Goal: Task Accomplishment & Management: Manage account settings

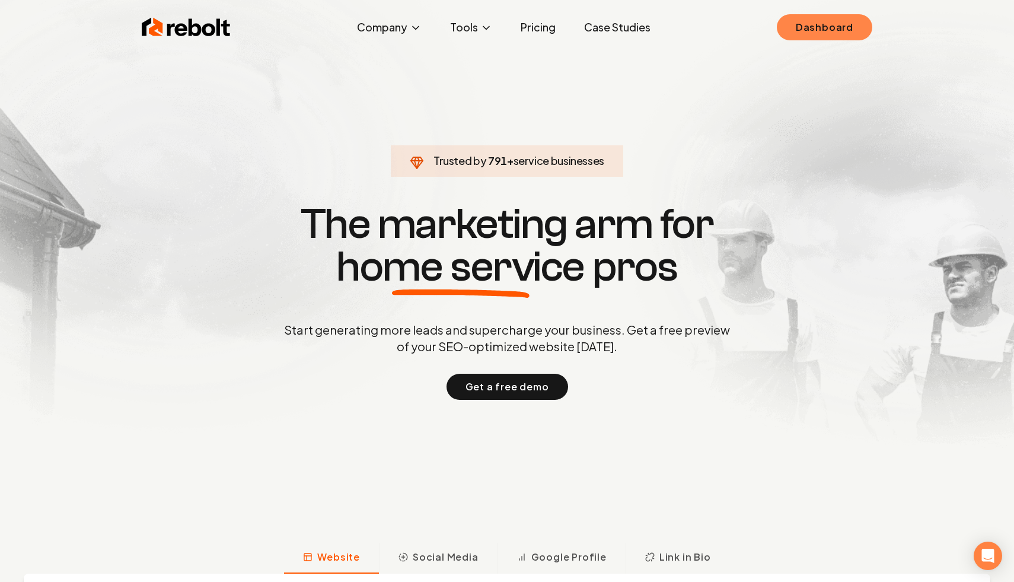
click at [825, 20] on link "Dashboard" at bounding box center [825, 27] width 96 height 26
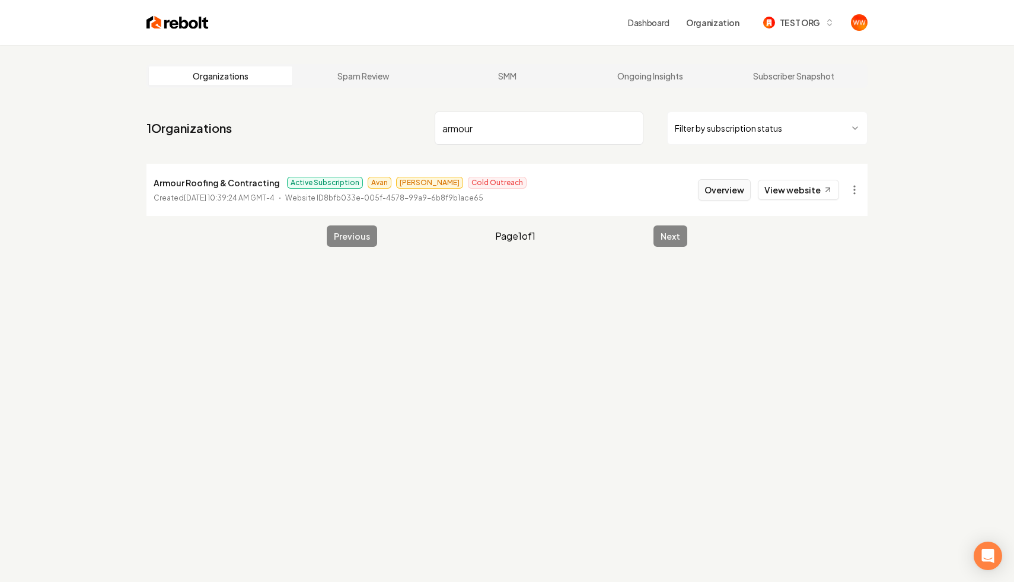
type input "armour"
click at [740, 189] on button "Overview" at bounding box center [724, 189] width 53 height 21
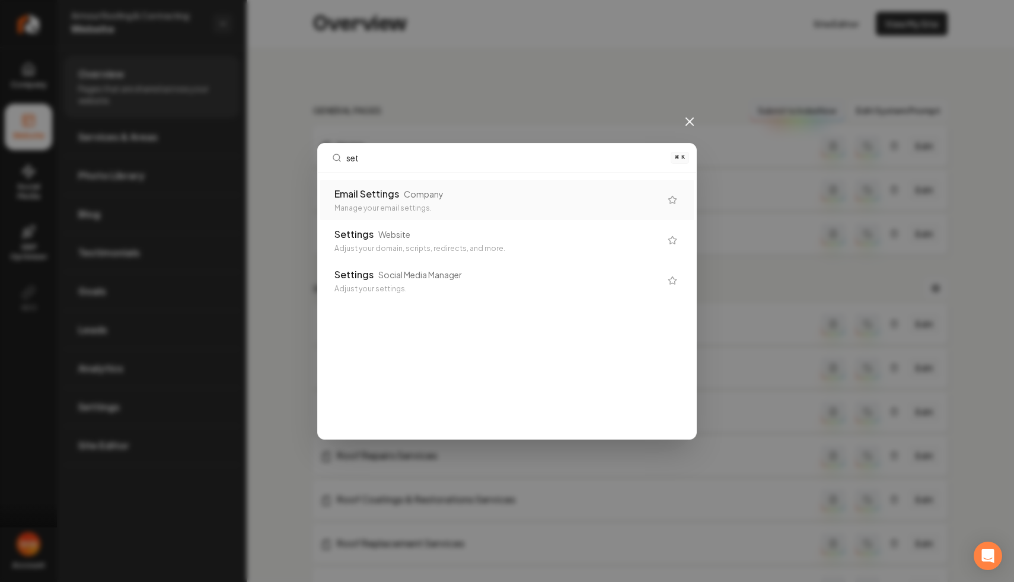
type input "sett"
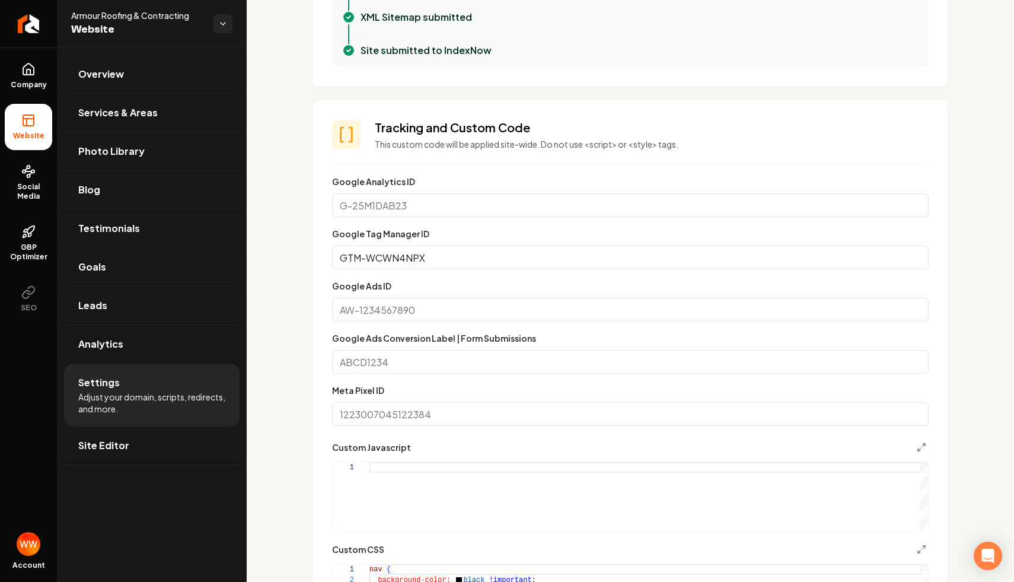
scroll to position [554, 0]
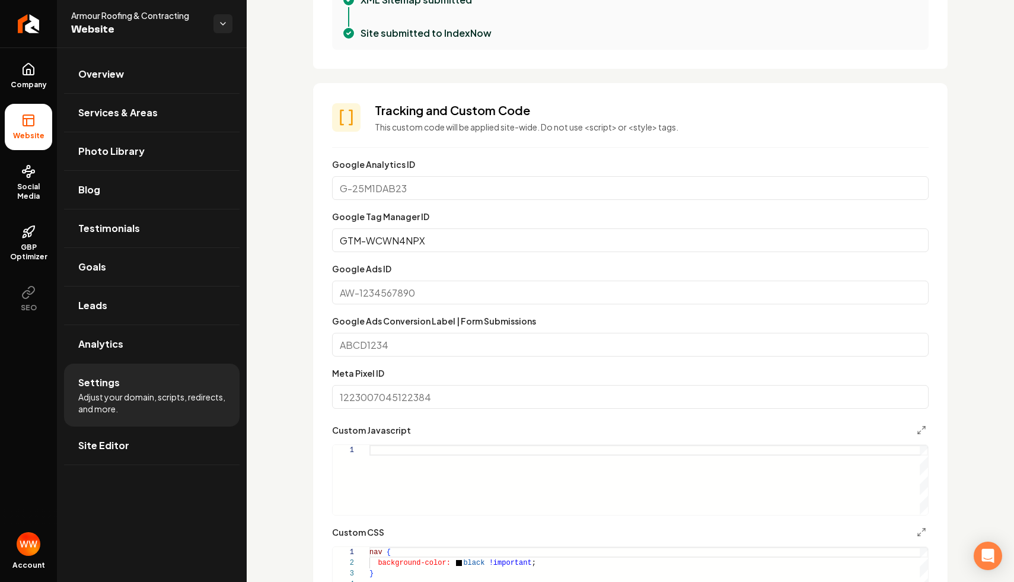
click at [471, 293] on input "Google Ads ID" at bounding box center [630, 293] width 597 height 24
click at [481, 235] on input "GTM-WCWN4NPX" at bounding box center [630, 240] width 597 height 24
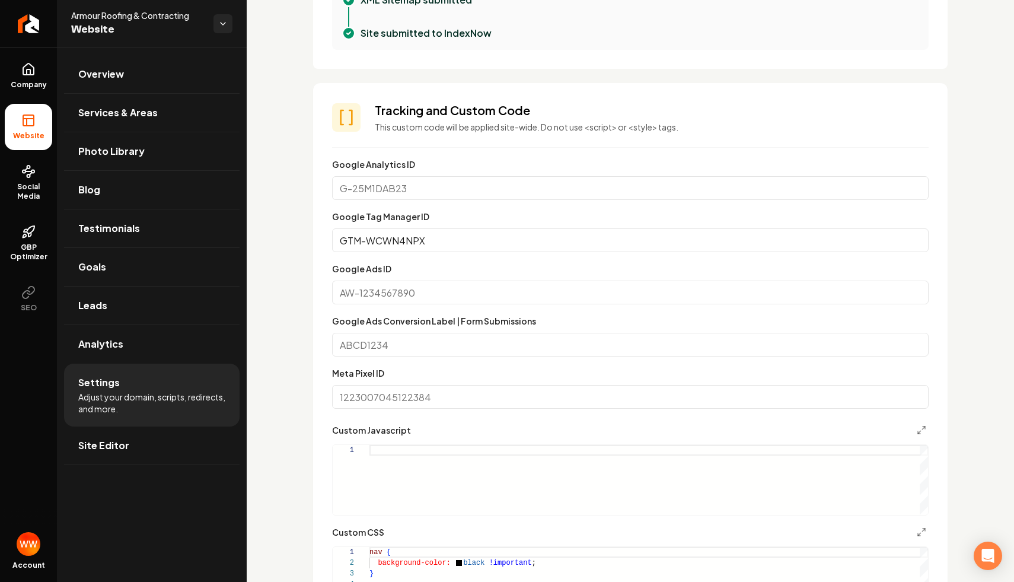
click at [481, 235] on input "GTM-WCWN4NPX" at bounding box center [630, 240] width 597 height 24
click at [432, 241] on input "GTM-WCWN4NPX" at bounding box center [630, 240] width 597 height 24
click at [480, 217] on div "Google Tag Manager ID GTM-WCWN4NPX" at bounding box center [630, 230] width 597 height 43
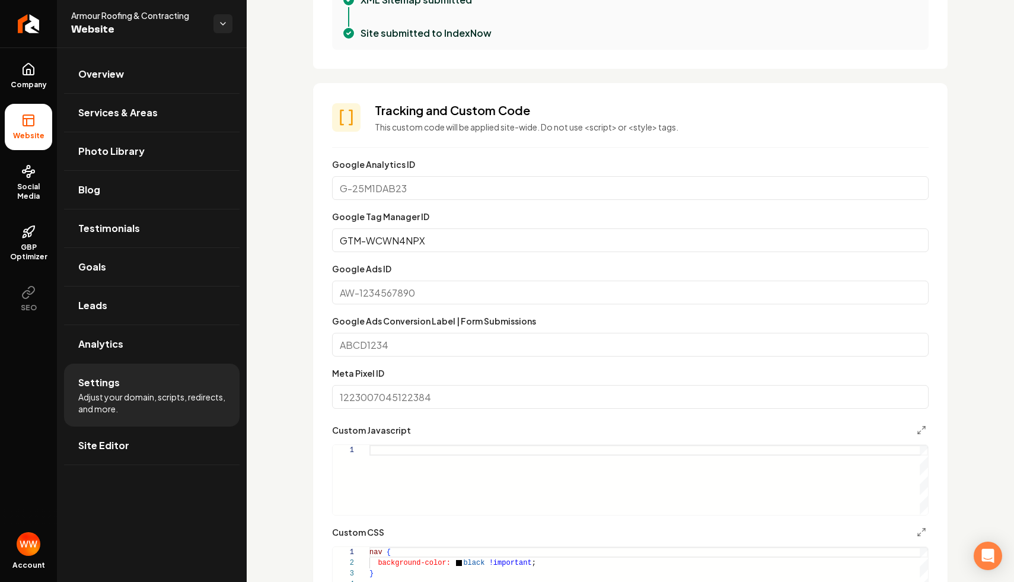
click at [472, 231] on input "GTM-WCWN4NPX" at bounding box center [630, 240] width 597 height 24
click at [472, 245] on input "GTM-WCWN4NPX" at bounding box center [630, 240] width 597 height 24
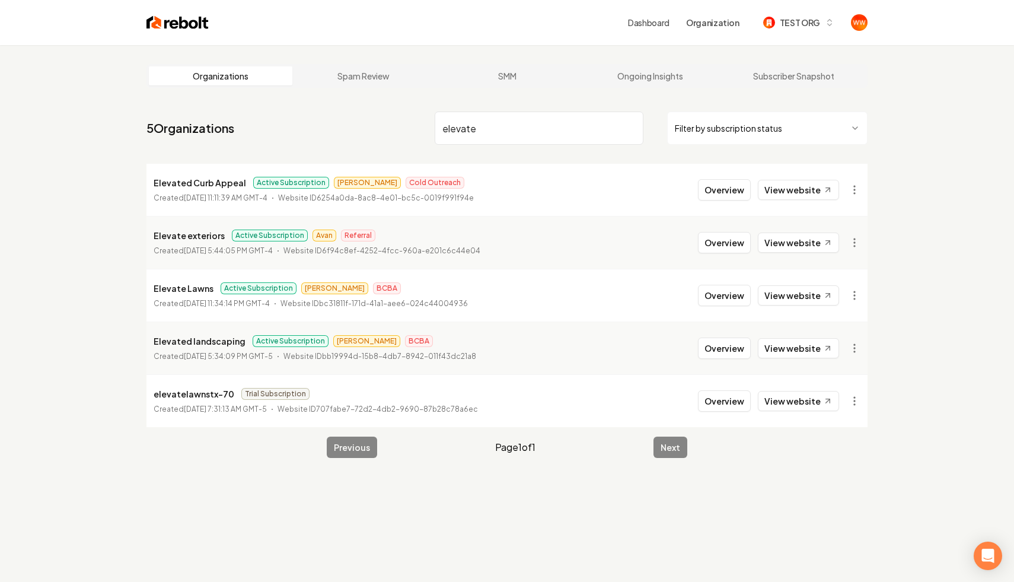
type input "elevate"
click at [723, 253] on li "Elevate exteriors Active Subscription Avan Referral Created [DATE] 5:44:05 PM G…" at bounding box center [507, 242] width 721 height 53
click at [714, 240] on button "Overview" at bounding box center [724, 242] width 53 height 21
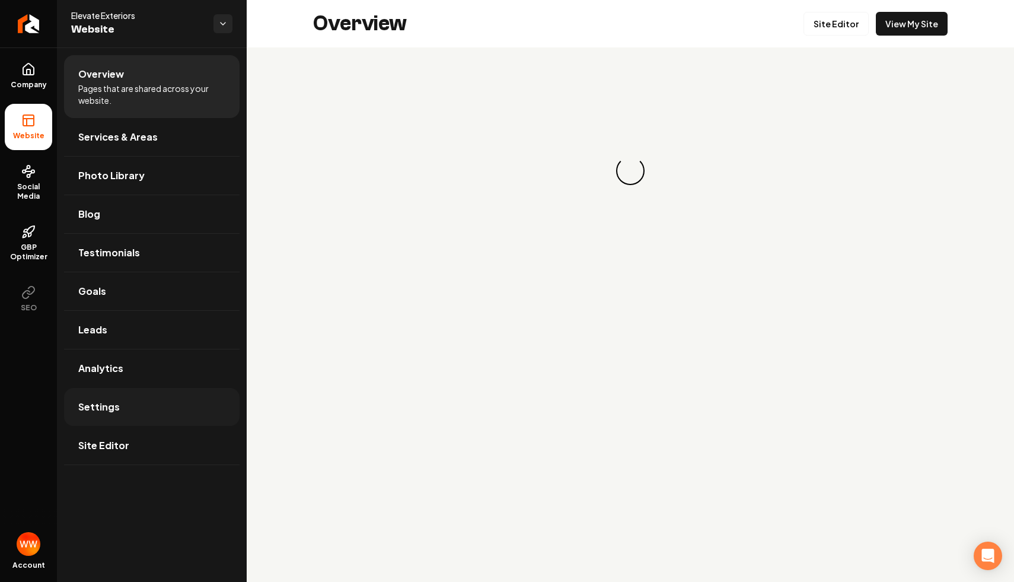
click at [142, 403] on link "Settings" at bounding box center [152, 407] width 176 height 38
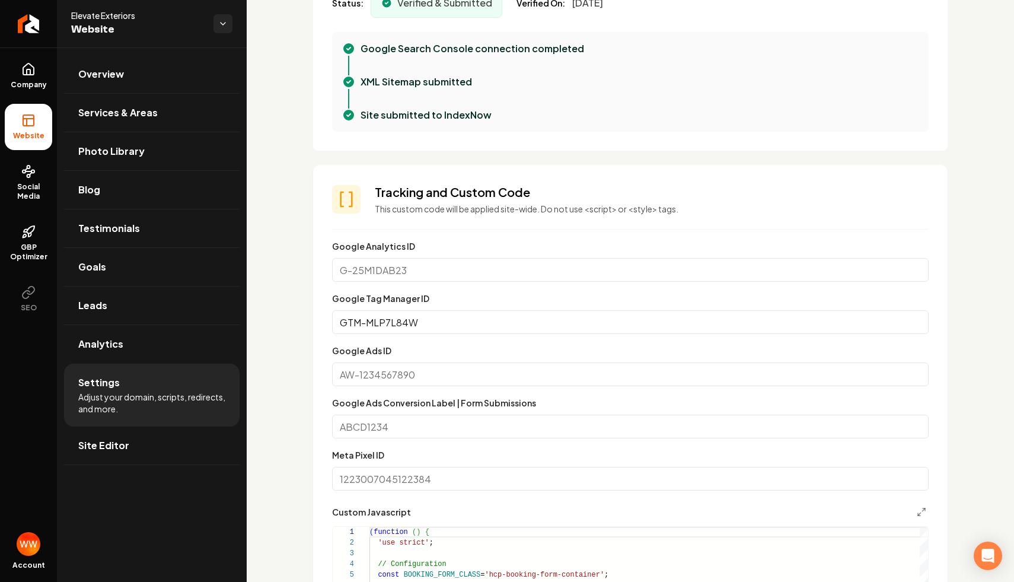
scroll to position [497, 0]
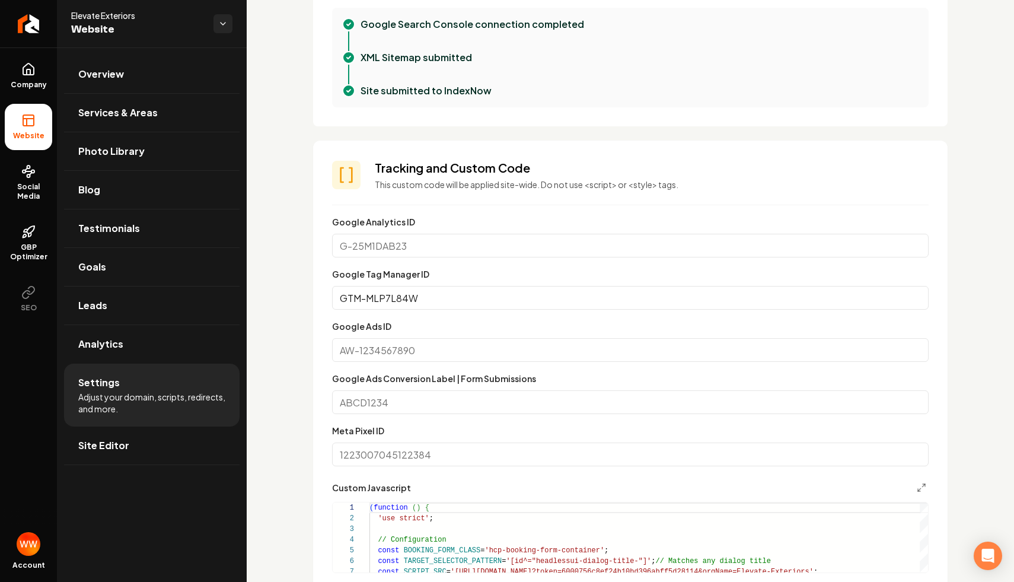
click at [421, 298] on input "GTM-MLP7L84W" at bounding box center [630, 298] width 597 height 24
click at [468, 301] on input "GTM-MLP7L84W" at bounding box center [630, 298] width 597 height 24
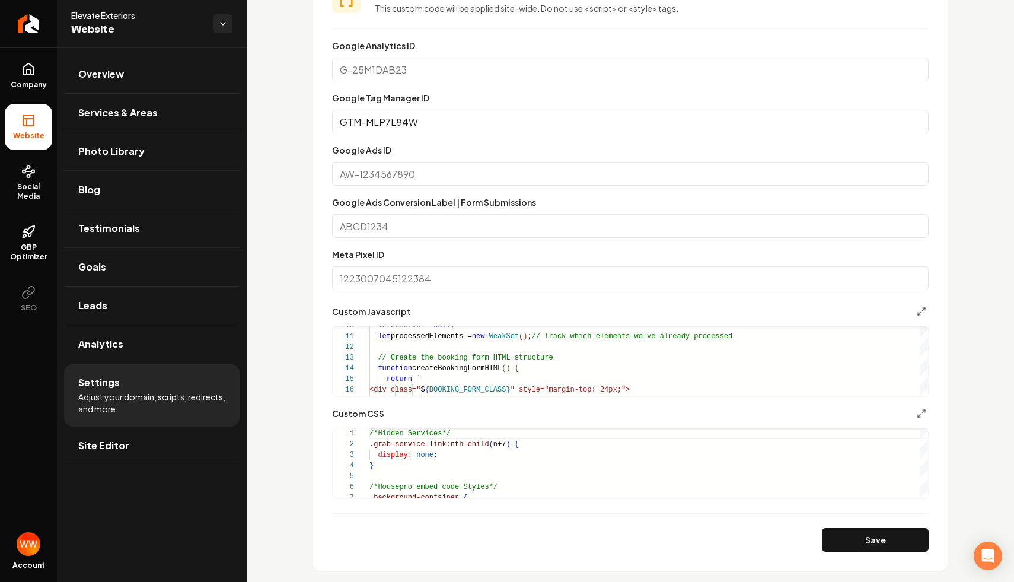
scroll to position [701, 0]
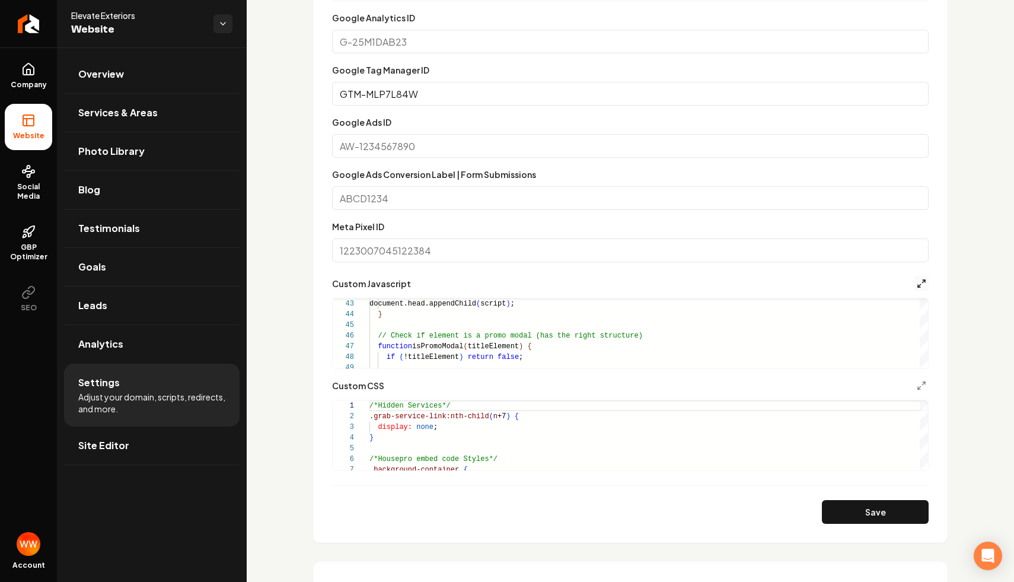
click at [924, 287] on icon "Main content area" at bounding box center [921, 283] width 9 height 9
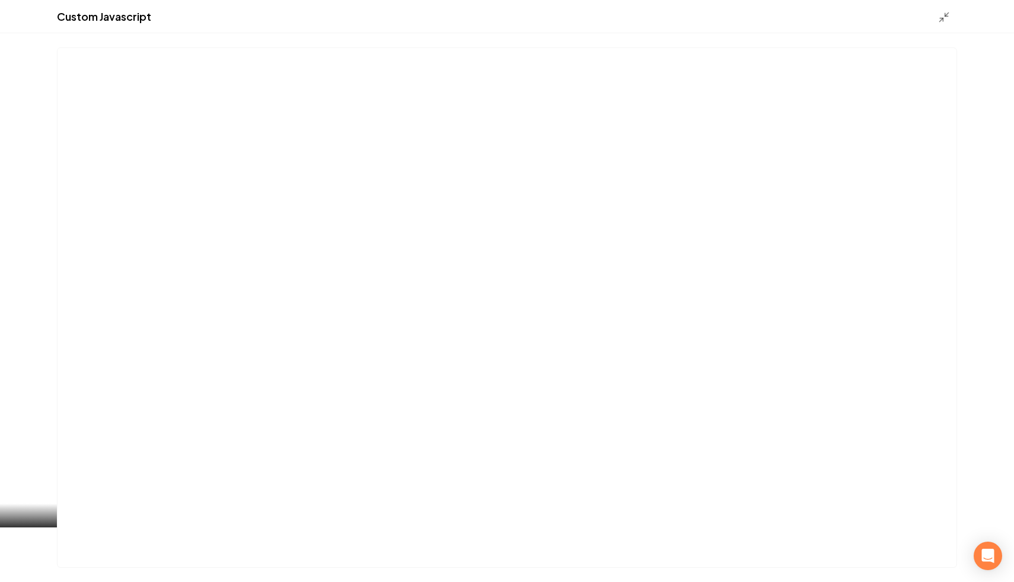
scroll to position [107, 0]
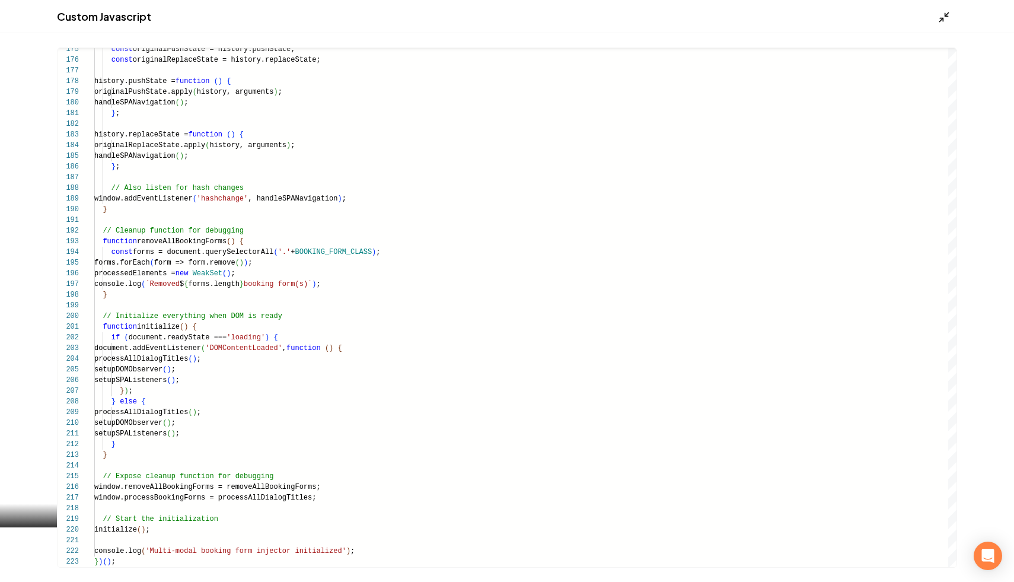
click at [949, 12] on line "Main content area" at bounding box center [948, 14] width 4 height 4
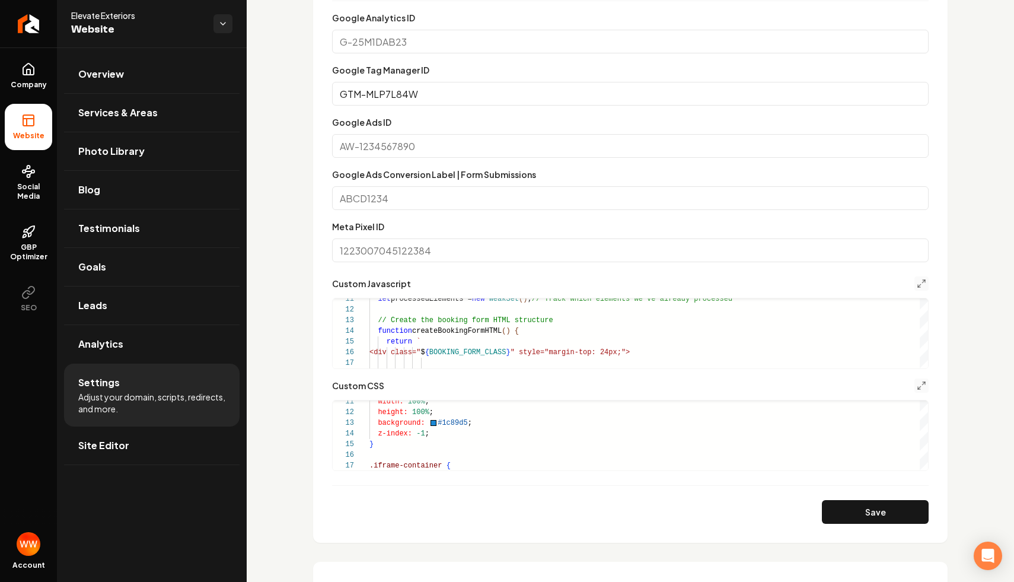
click at [928, 383] on button "Main content area" at bounding box center [922, 385] width 14 height 14
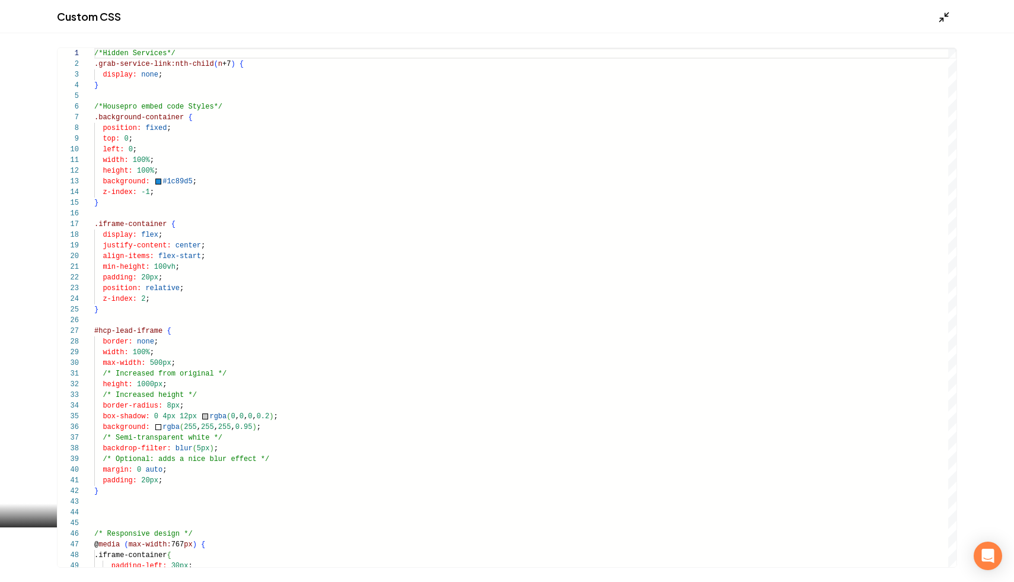
click at [940, 17] on icon "Main content area" at bounding box center [944, 17] width 12 height 12
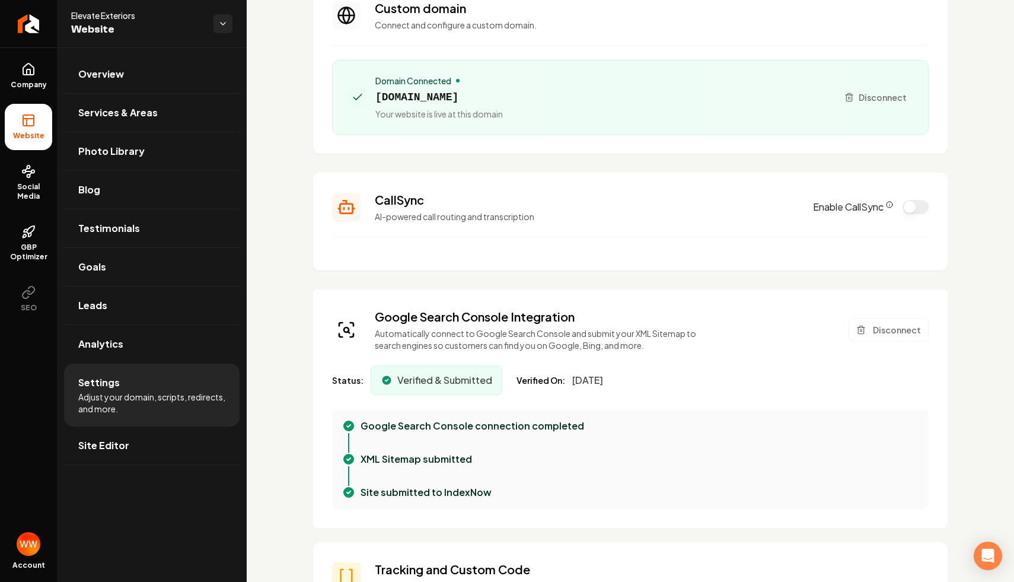
scroll to position [0, 0]
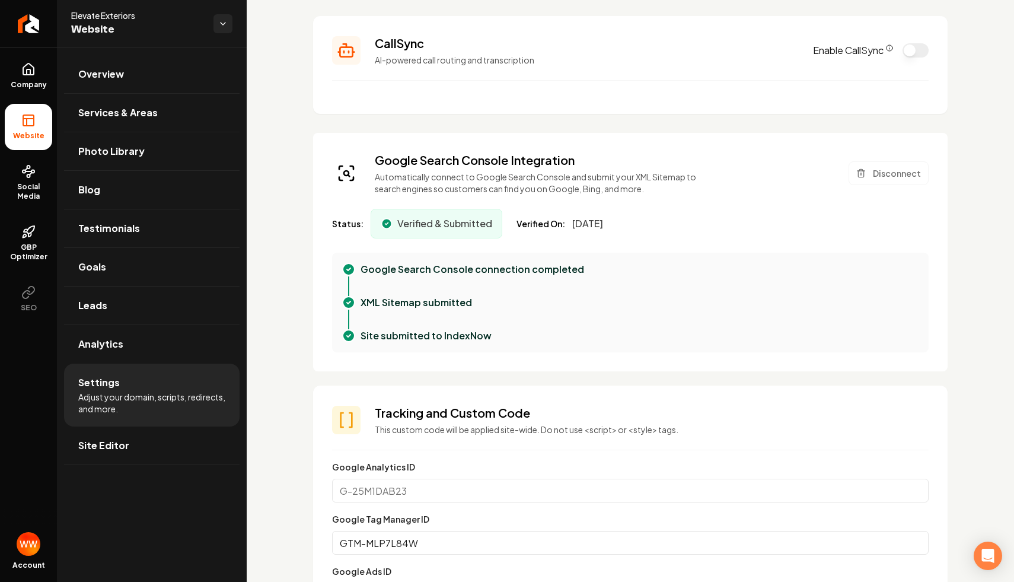
scroll to position [252, 0]
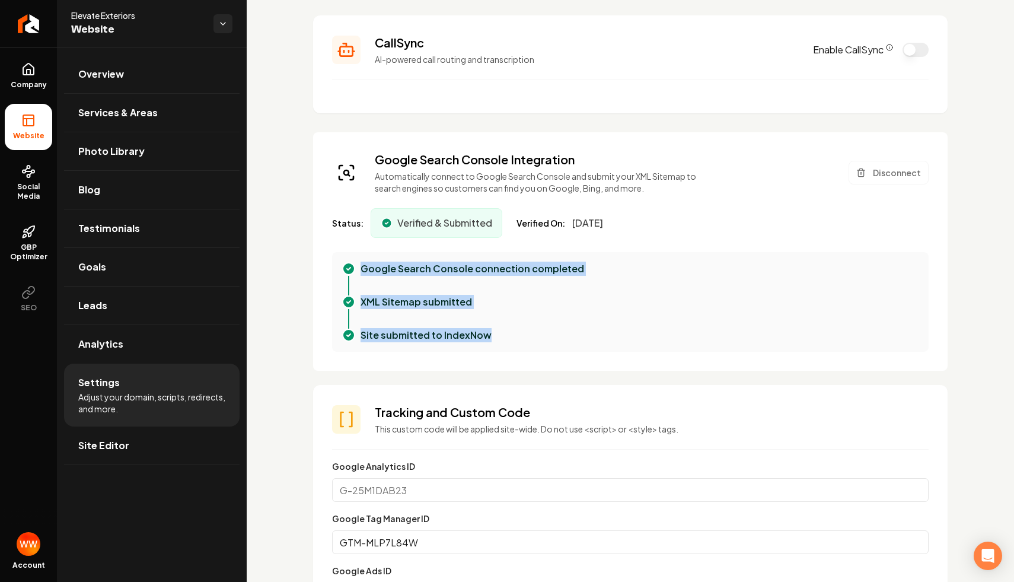
drag, startPoint x: 556, startPoint y: 349, endPoint x: 540, endPoint y: 253, distance: 97.4
click at [540, 253] on div "Google Search Console connection completed XML Sitemap submitted Site submitted…" at bounding box center [630, 302] width 597 height 100
click at [572, 214] on div "Status: Verified & Submitted Verified On: [DATE]" at bounding box center [630, 223] width 597 height 30
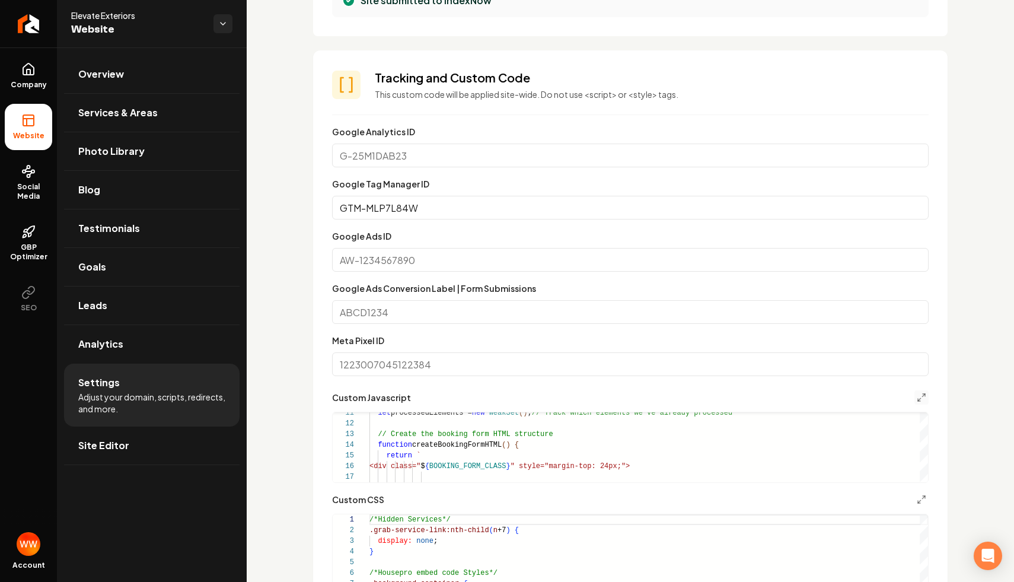
scroll to position [591, 0]
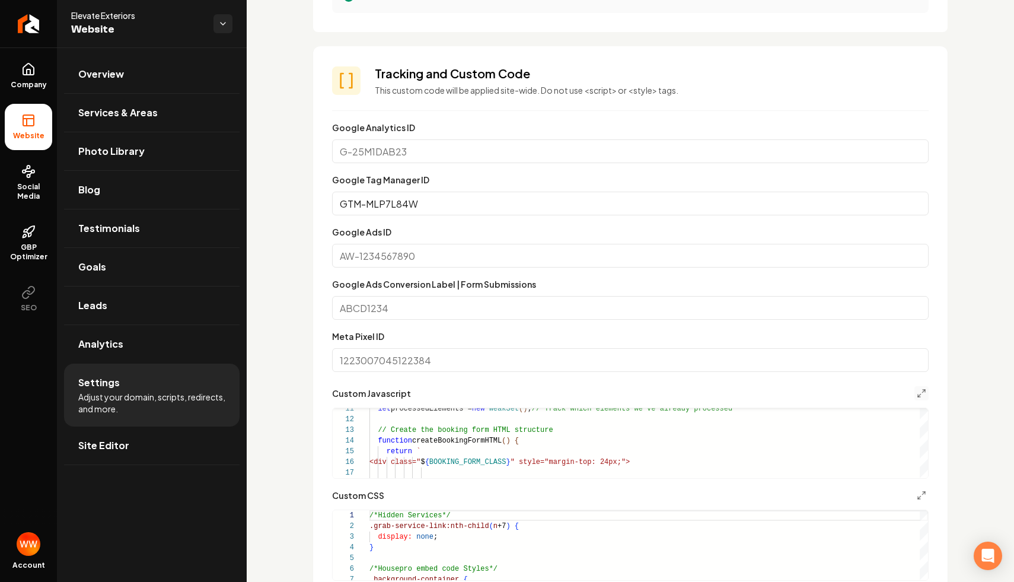
click at [460, 201] on input "GTM-MLP7L84W" at bounding box center [630, 204] width 597 height 24
click at [554, 138] on div "Google Analytics ID" at bounding box center [630, 141] width 597 height 43
click at [537, 152] on input "Google Analytics ID" at bounding box center [630, 151] width 597 height 24
click at [385, 104] on section "**********" at bounding box center [630, 349] width 635 height 606
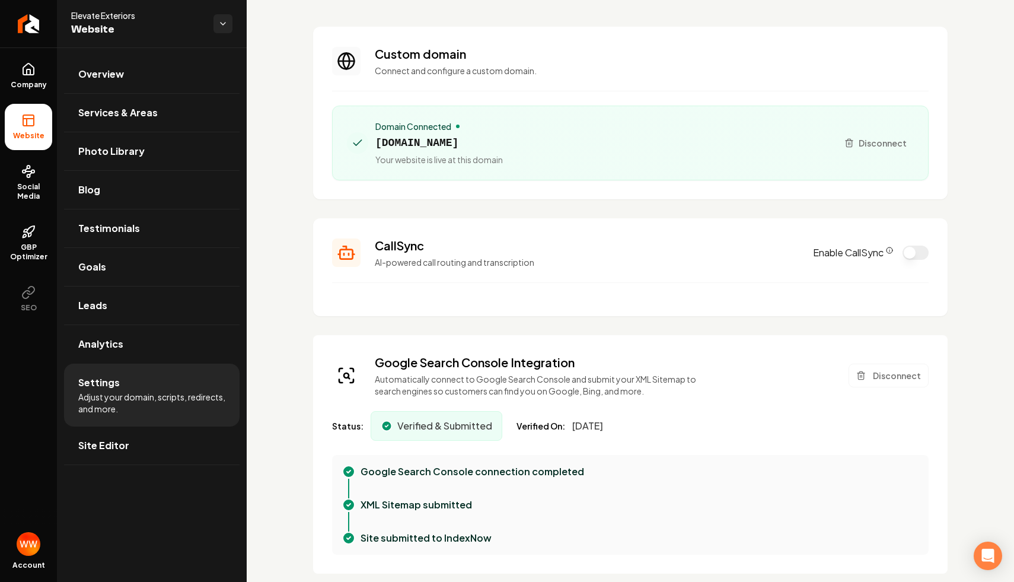
scroll to position [0, 0]
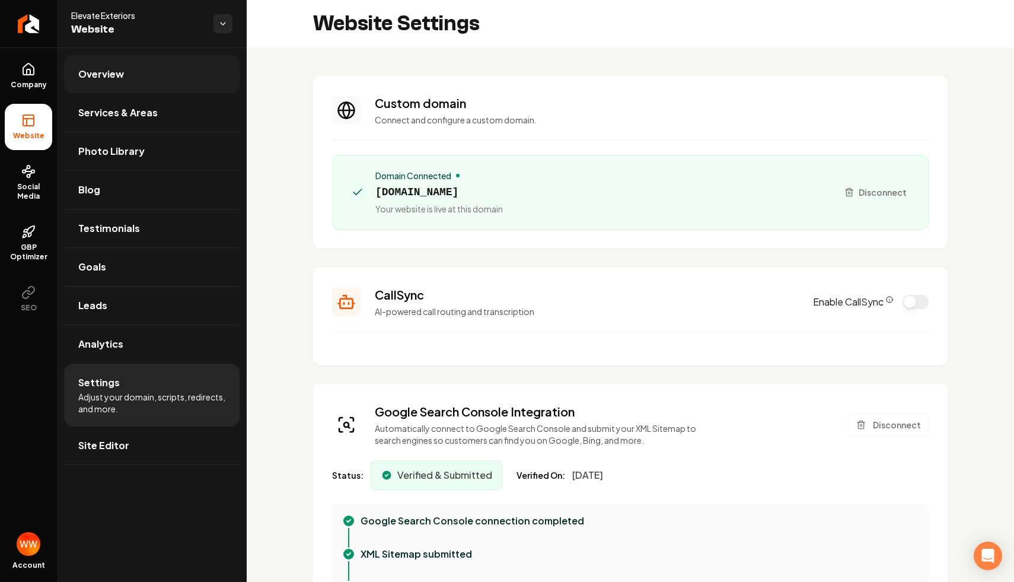
click at [164, 77] on link "Overview" at bounding box center [152, 74] width 176 height 38
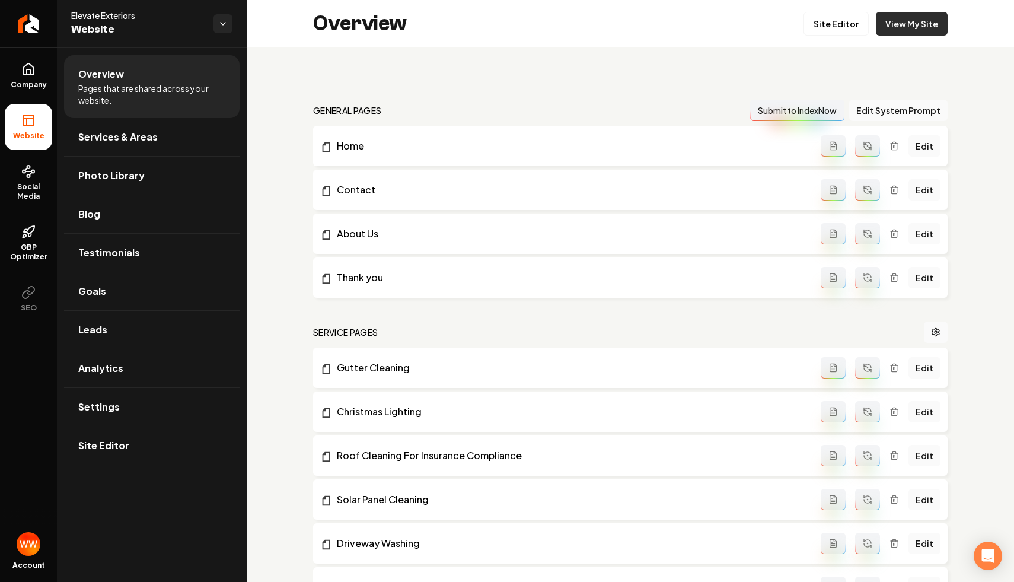
click at [921, 33] on link "View My Site" at bounding box center [912, 24] width 72 height 24
click at [889, 21] on link "View My Site" at bounding box center [912, 24] width 72 height 24
click at [828, 29] on link "Site Editor" at bounding box center [836, 24] width 65 height 24
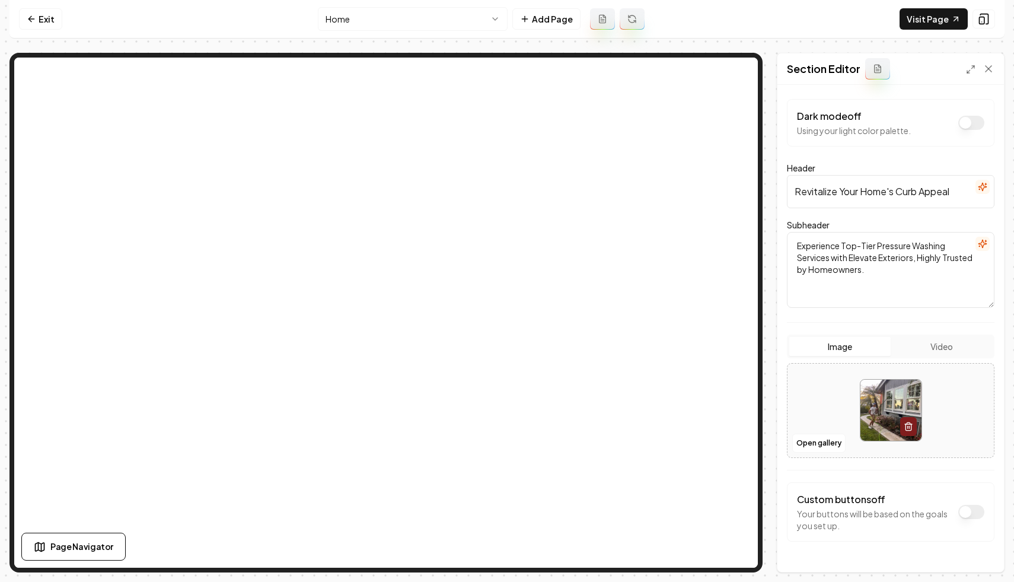
click at [863, 192] on input "Revitalize Your Home's Curb Appeal" at bounding box center [891, 191] width 208 height 33
click at [864, 244] on textarea "Experience Top-Tier Pressure Washing Services with Elevate Exteriors, Highly Tr…" at bounding box center [891, 270] width 208 height 76
click at [859, 244] on textarea "Experience Top-Tier Pressure Washing Services with Elevate Exteriors, Highly Tr…" at bounding box center [891, 270] width 208 height 76
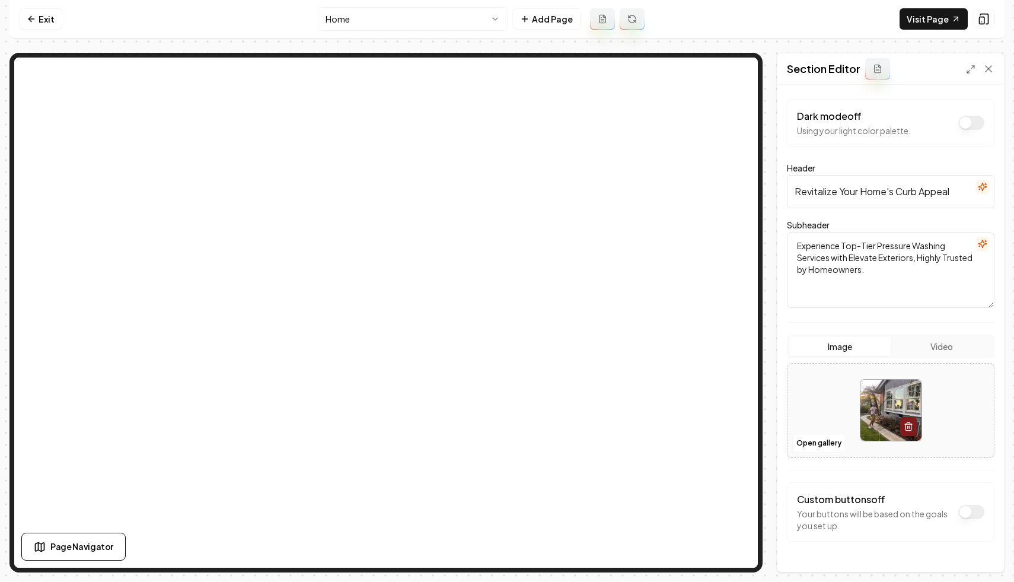
click at [846, 184] on input "Revitalize Your Home's Curb Appeal" at bounding box center [891, 191] width 208 height 33
click at [846, 190] on input "Revitalize Your Home's Curb Appeal" at bounding box center [891, 191] width 208 height 33
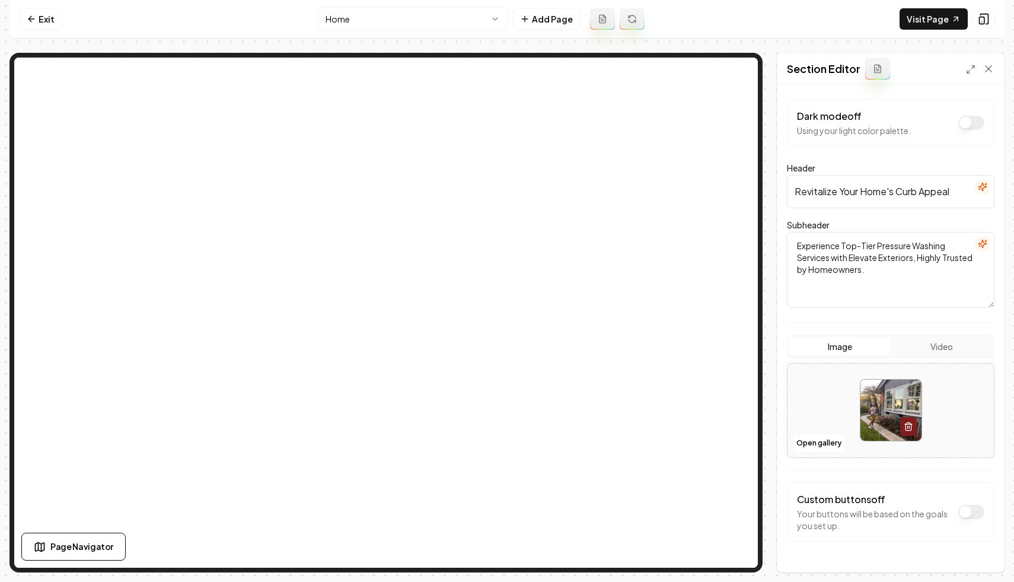
click at [846, 190] on input "Revitalize Your Home's Curb Appeal" at bounding box center [891, 191] width 208 height 33
click at [899, 269] on textarea "Experience Top-Tier Pressure Washing Services with Elevate Exteriors, Highly Tr…" at bounding box center [891, 270] width 208 height 76
paste textarea "Revitalize Your Home's Curb Appeal"
type textarea "Highly Trusted by Homeowners. Revitalize Your Home's Curb Appeal"
click at [896, 180] on input "Revitalize Your Home's Curb Appeal" at bounding box center [891, 191] width 208 height 33
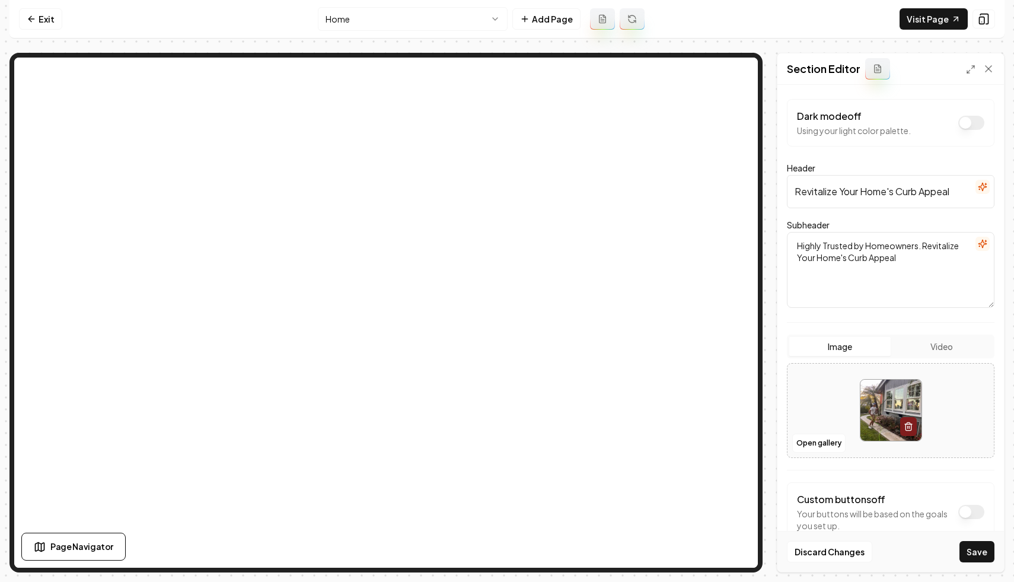
click at [896, 180] on input "Revitalize Your Home's Curb Appeal" at bounding box center [891, 191] width 208 height 33
paste input "Top-Tier Pressure Washing Services"
click at [977, 549] on button "Save" at bounding box center [977, 551] width 35 height 21
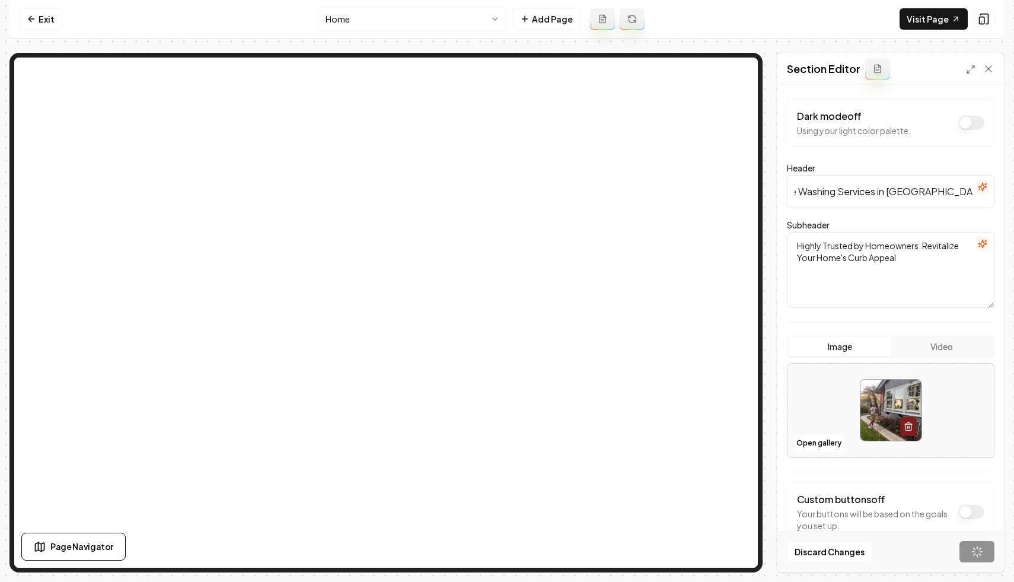
scroll to position [0, 0]
click at [929, 23] on link "Visit Page" at bounding box center [934, 18] width 68 height 21
click at [916, 189] on input "Top-Tier Pressure Washing Services in [GEOGRAPHIC_DATA][US_STATE]" at bounding box center [891, 191] width 208 height 33
click at [825, 190] on input "Top-Tier Pressure Washing Services in [GEOGRAPHIC_DATA][US_STATE]" at bounding box center [891, 191] width 208 height 33
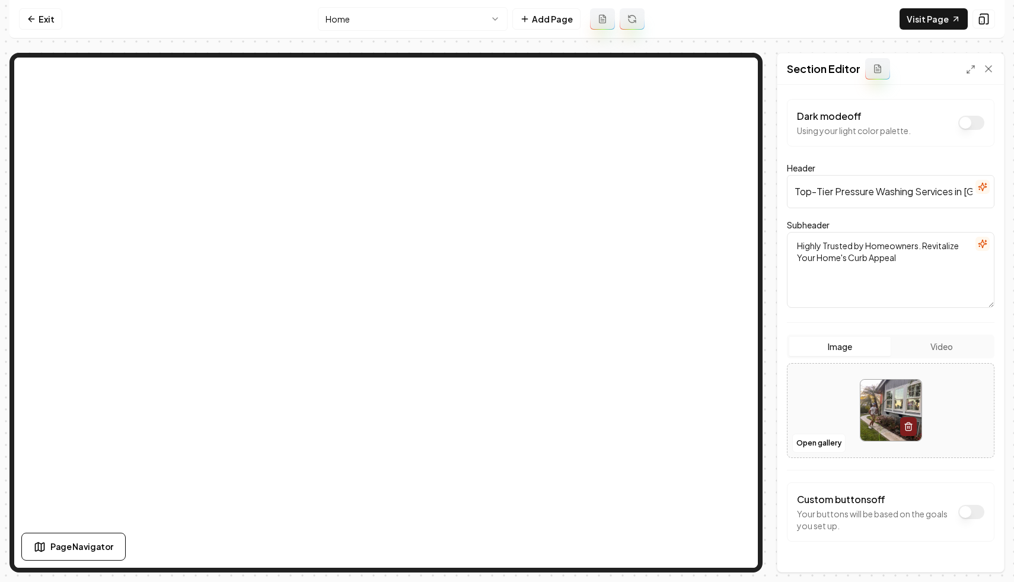
click at [833, 189] on input "Top-Tier Pressure Washing Services in [GEOGRAPHIC_DATA][US_STATE]" at bounding box center [891, 191] width 208 height 33
type input "5-Star Pressure Washing Services in [GEOGRAPHIC_DATA][US_STATE]"
click at [970, 542] on button "Save" at bounding box center [977, 551] width 35 height 21
click at [824, 195] on input "5-Star Pressure Washing Services in [GEOGRAPHIC_DATA][US_STATE]" at bounding box center [891, 191] width 208 height 33
click at [28, 2] on nav "Exit Home Add Page Visit Page" at bounding box center [506, 19] width 995 height 39
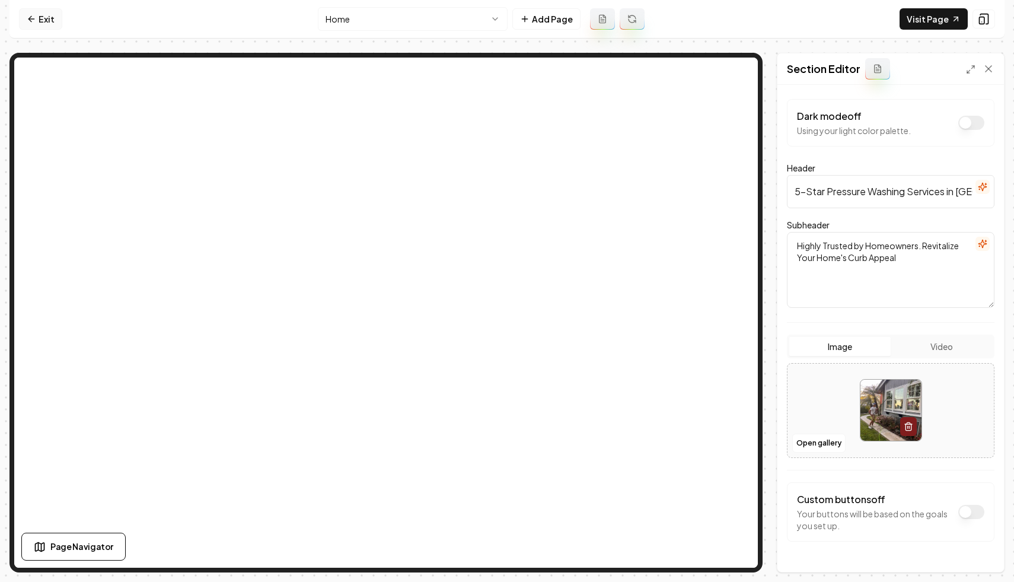
click at [52, 26] on link "Exit" at bounding box center [40, 18] width 43 height 21
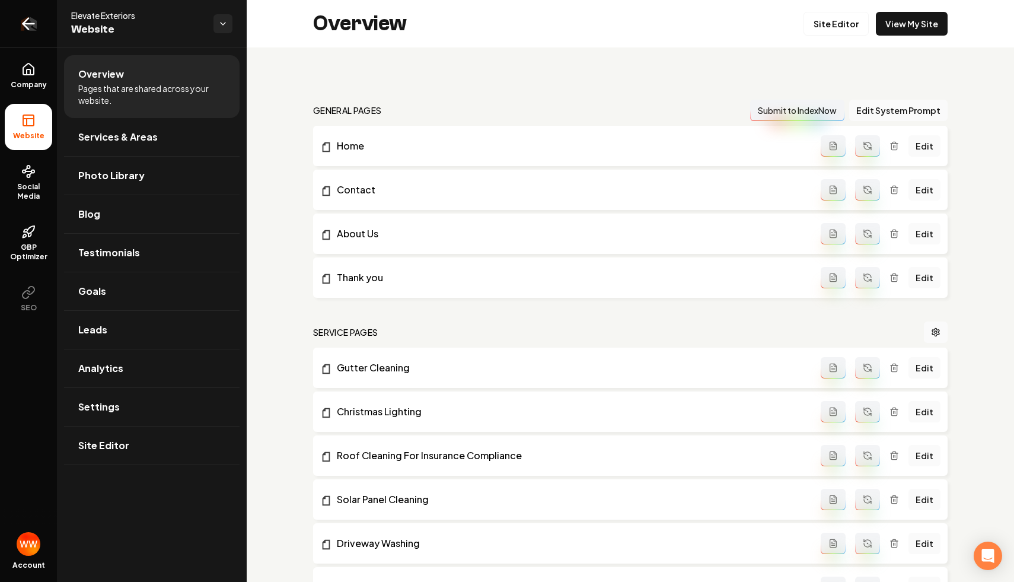
click at [21, 25] on icon "Return to dashboard" at bounding box center [28, 23] width 19 height 19
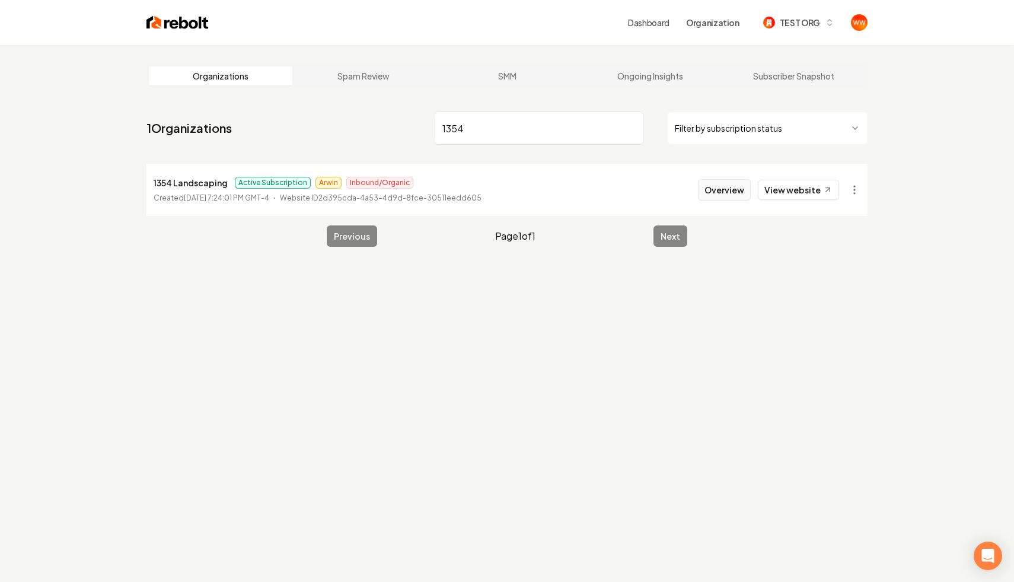
type input "1354"
click at [729, 192] on button "Overview" at bounding box center [724, 189] width 53 height 21
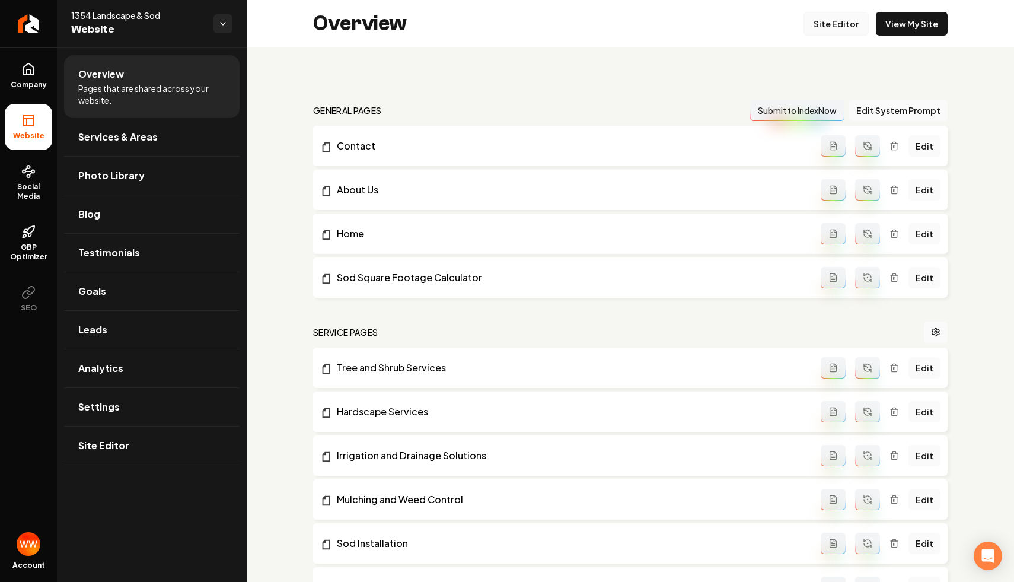
click at [835, 15] on link "Site Editor" at bounding box center [836, 24] width 65 height 24
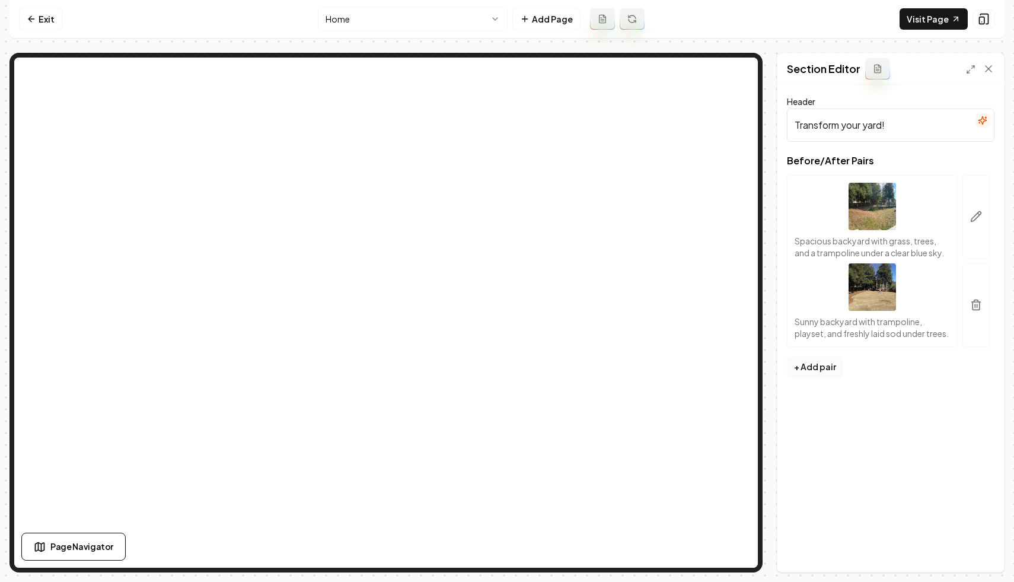
click at [813, 378] on button "+ Add pair" at bounding box center [815, 367] width 56 height 21
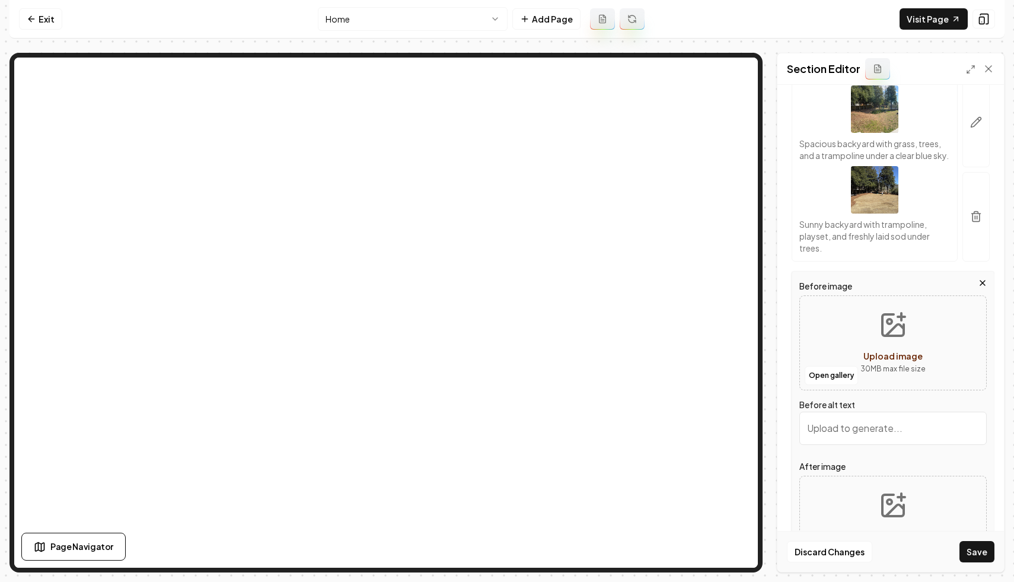
scroll to position [133, 0]
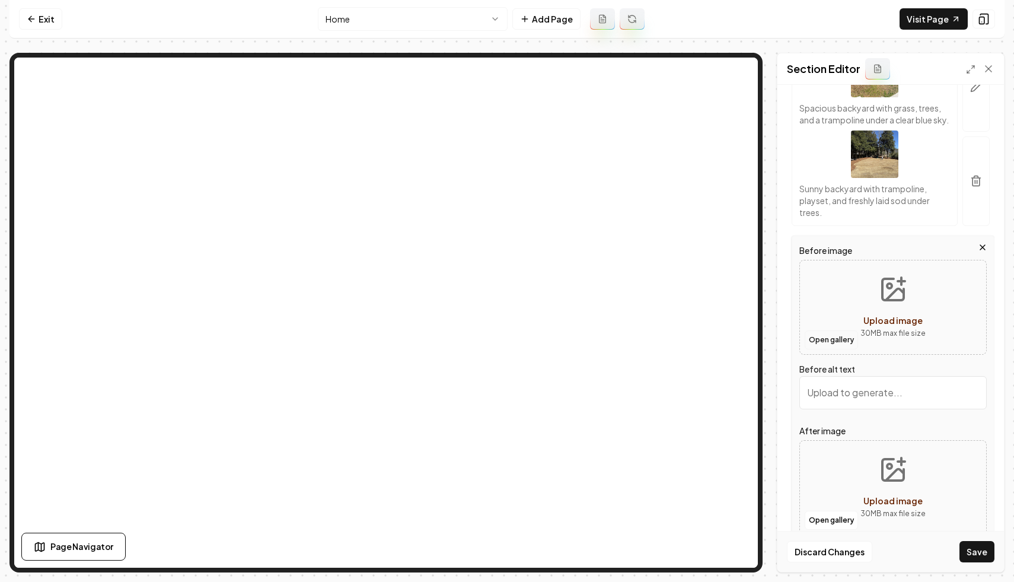
click at [849, 348] on button "Open gallery" at bounding box center [831, 339] width 53 height 19
click at [868, 293] on button "Upload image 30 MB max file size" at bounding box center [893, 307] width 84 height 83
type input "**********"
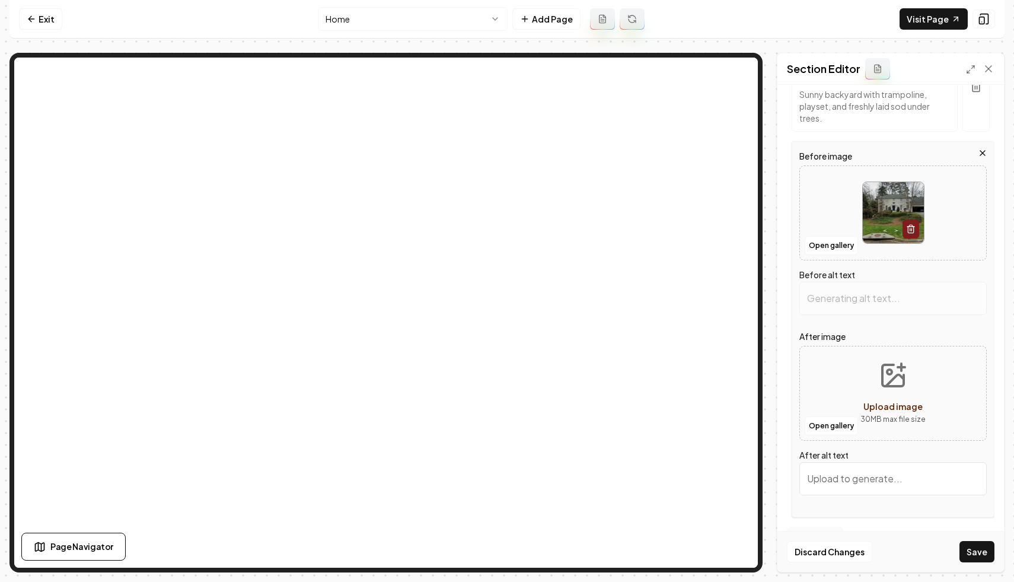
scroll to position [270, 0]
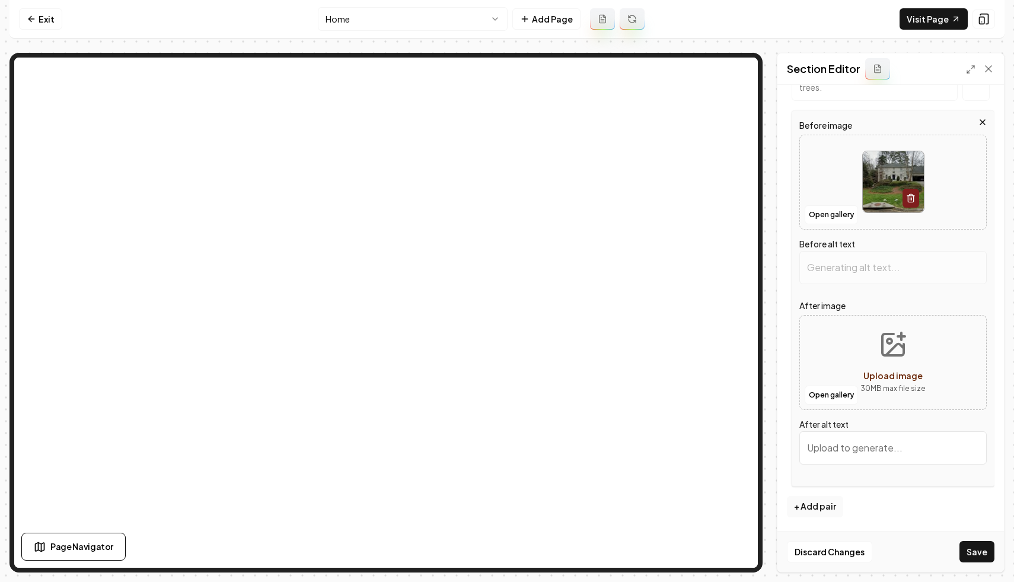
click at [883, 342] on icon "Upload image" at bounding box center [893, 344] width 21 height 21
type input "Two-story residential home with a manicured lawn and driveway, surrounded by tr…"
type input "Two-story white house with manicured lawn and driveway, surrounded by trees and…"
click at [912, 447] on input "Two-story white house with manicured lawn and driveway, surrounded by trees and…" at bounding box center [893, 447] width 187 height 33
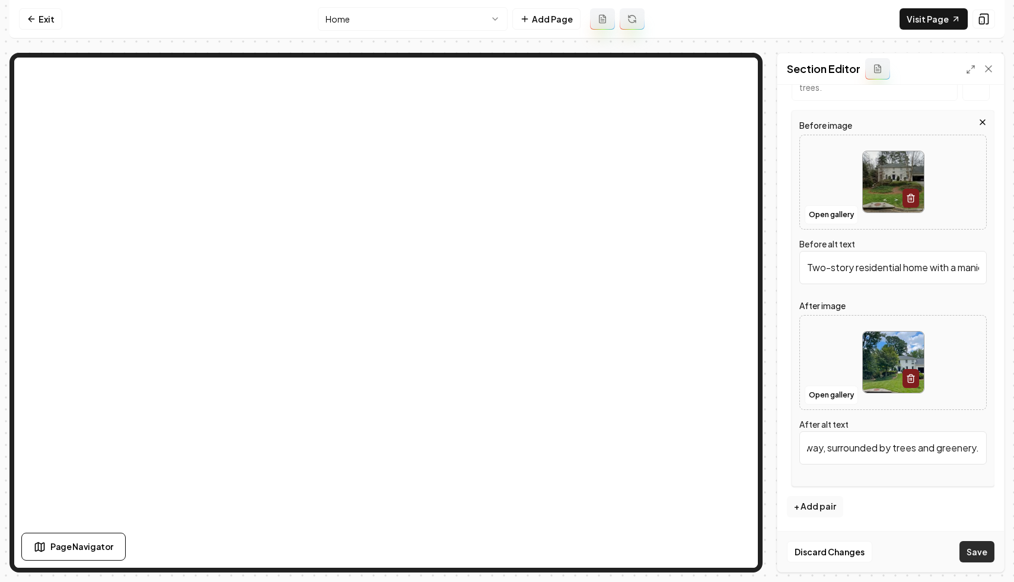
click at [972, 549] on button "Save" at bounding box center [977, 551] width 35 height 21
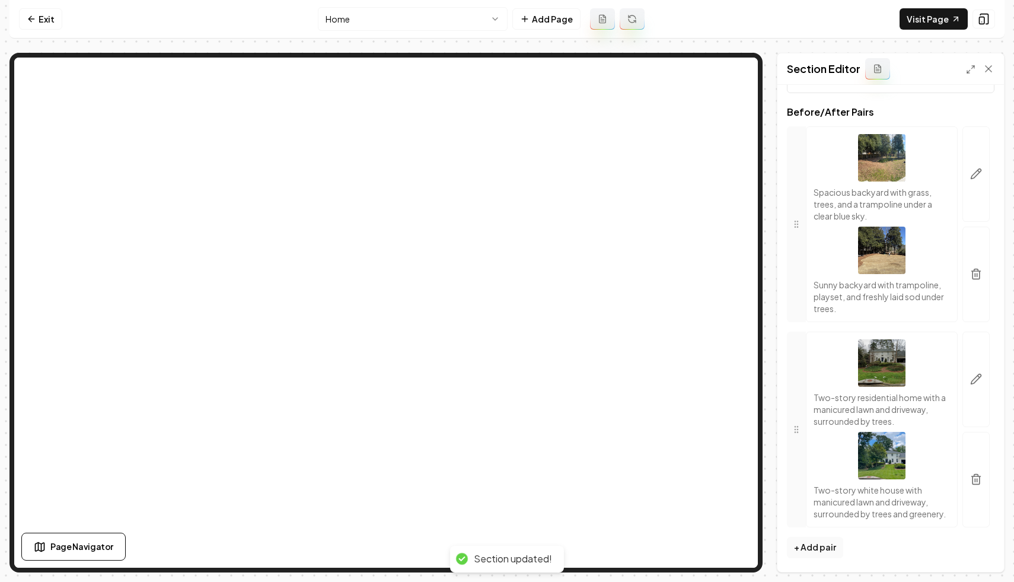
scroll to position [49, 0]
click at [946, 21] on link "Visit Page" at bounding box center [934, 18] width 68 height 21
click at [991, 371] on div at bounding box center [976, 430] width 37 height 196
click at [975, 379] on icon "button" at bounding box center [976, 379] width 12 height 12
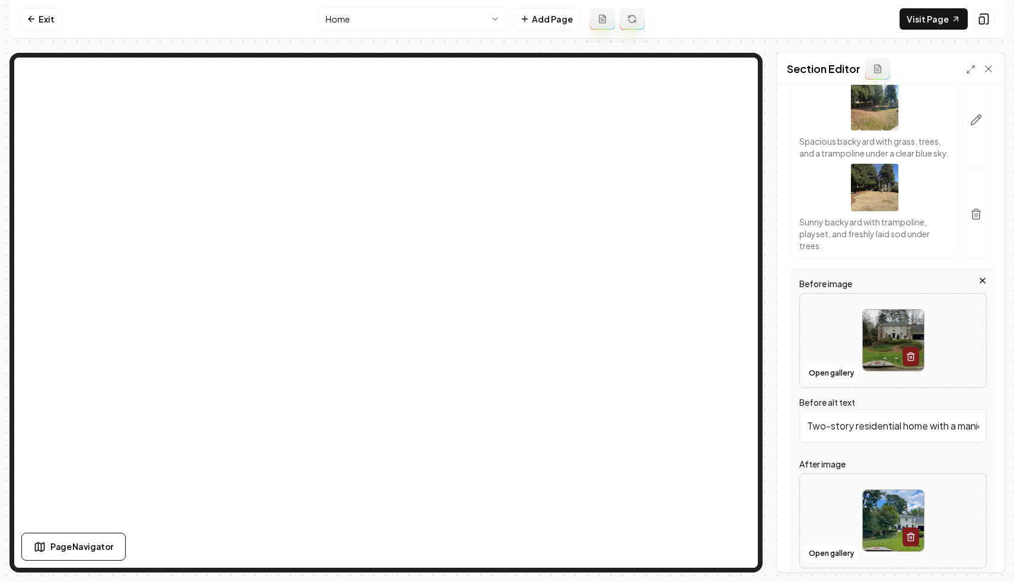
scroll to position [123, 0]
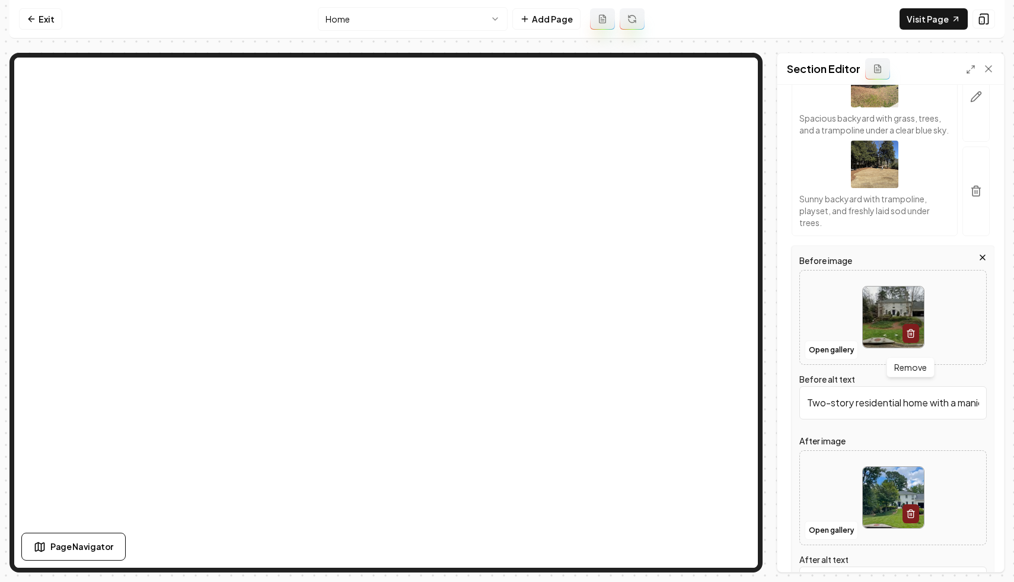
click at [915, 338] on icon "button" at bounding box center [910, 333] width 9 height 9
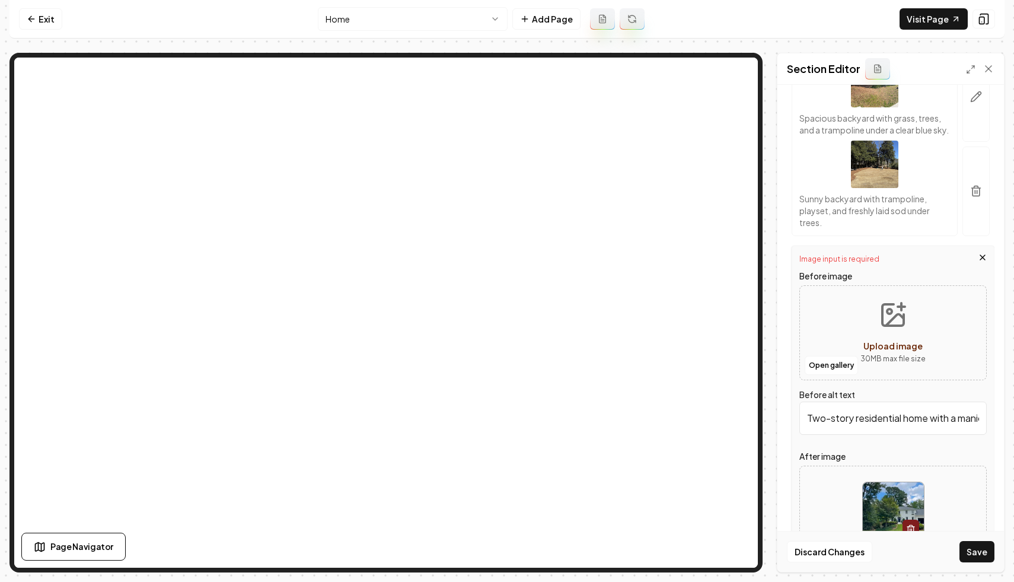
click at [890, 329] on icon "Upload image" at bounding box center [893, 315] width 28 height 28
type input "**********"
click at [975, 542] on button "Save" at bounding box center [977, 551] width 35 height 21
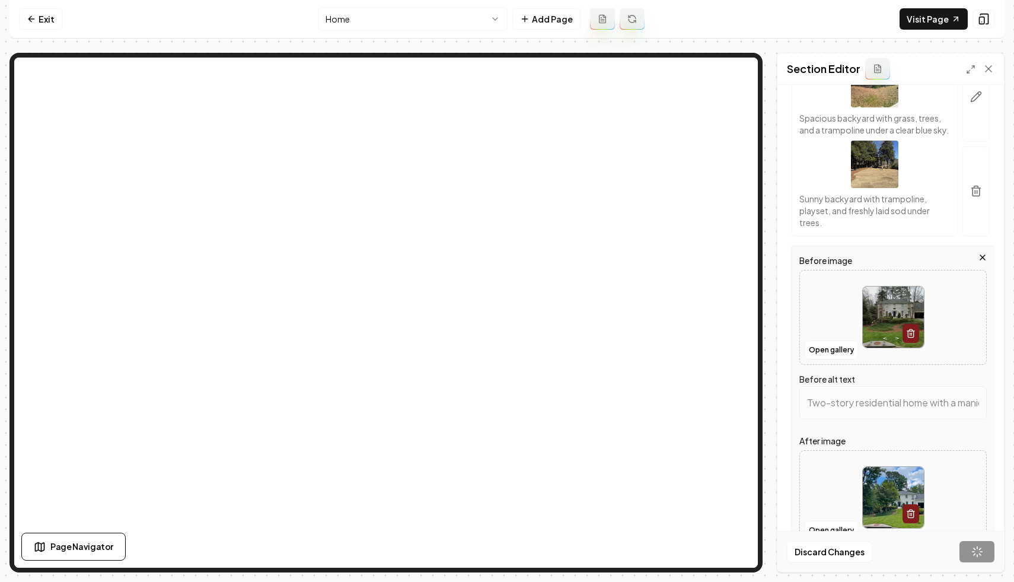
type input "Two-story white house with landscaped front yard and driveway on a cloudy day."
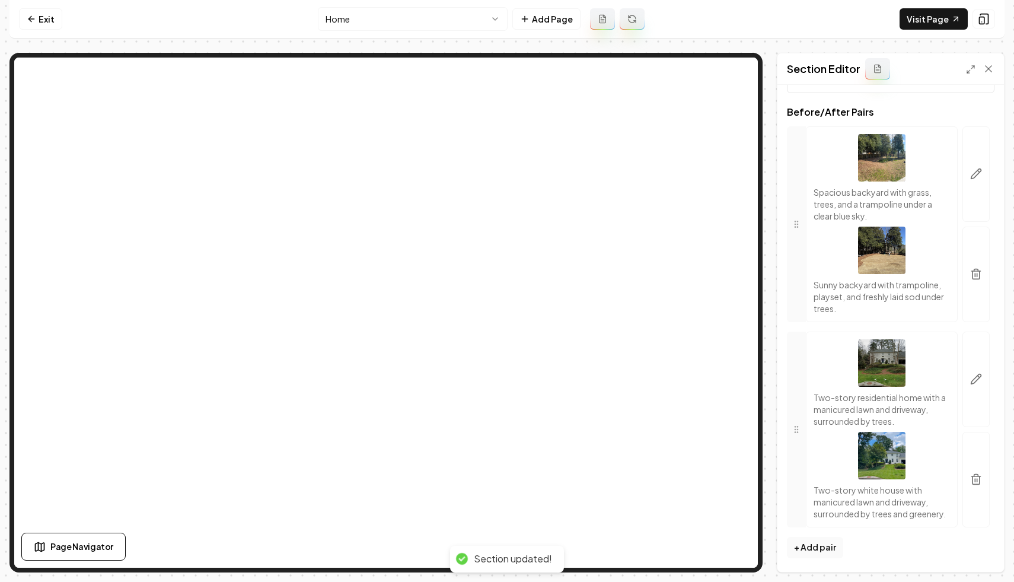
scroll to position [49, 0]
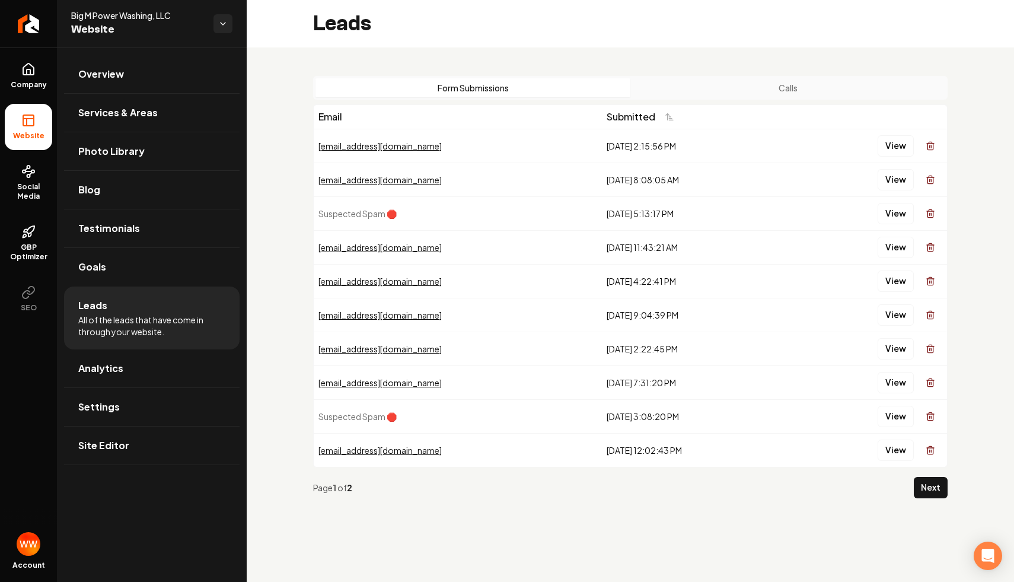
click at [766, 94] on button "Calls" at bounding box center [788, 87] width 315 height 19
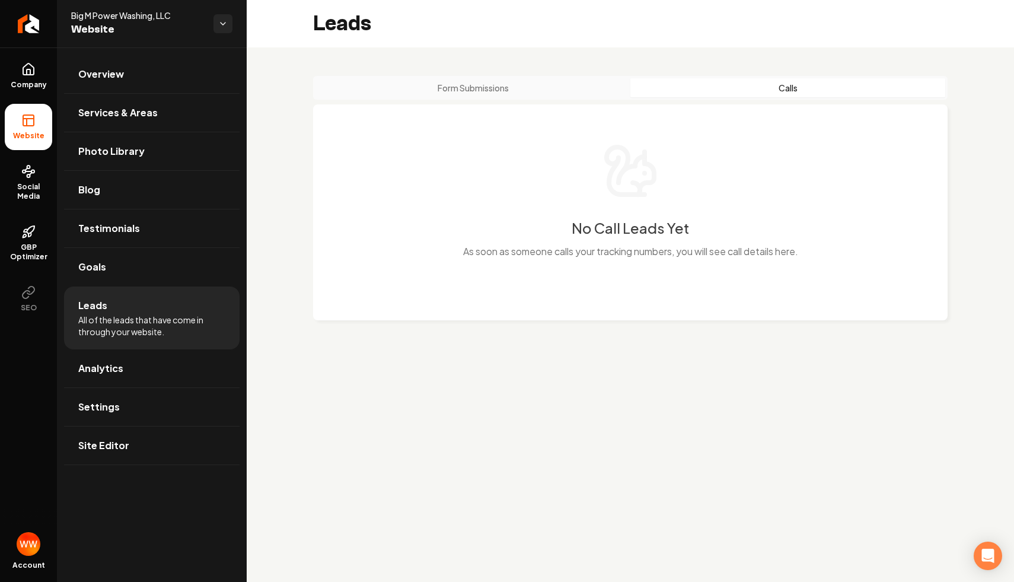
click at [485, 84] on button "Form Submissions" at bounding box center [473, 87] width 315 height 19
